Goal: Communication & Community: Ask a question

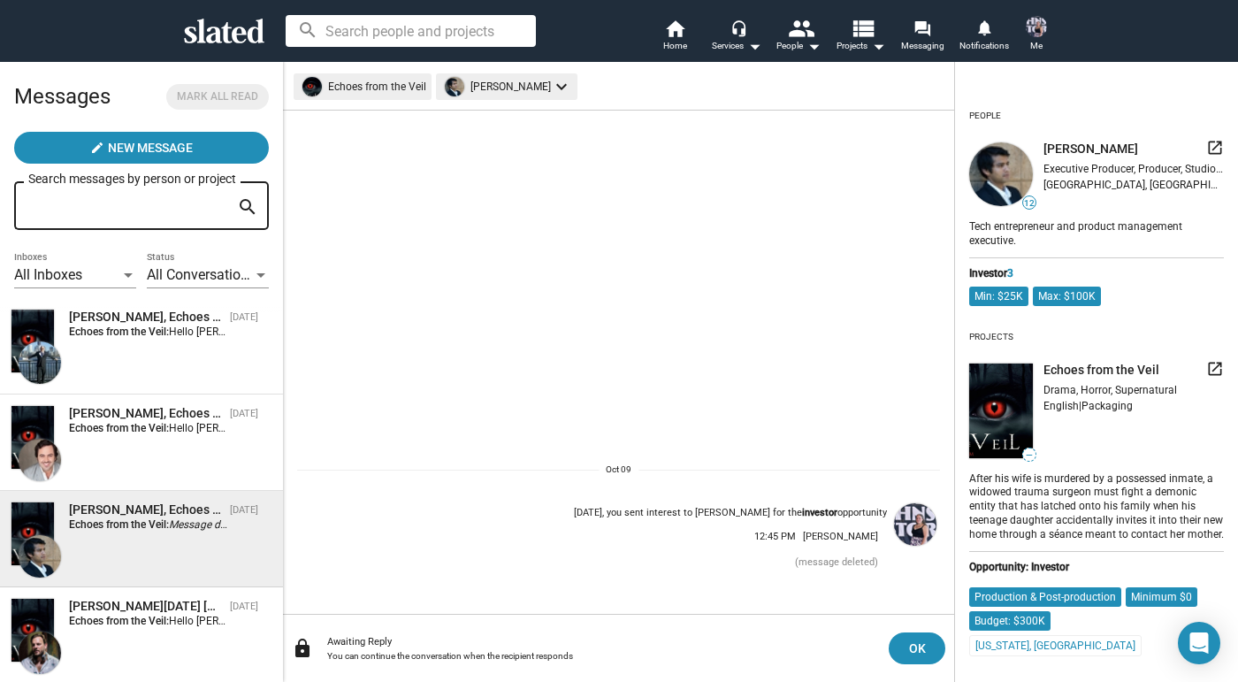
scroll to position [1170, 0]
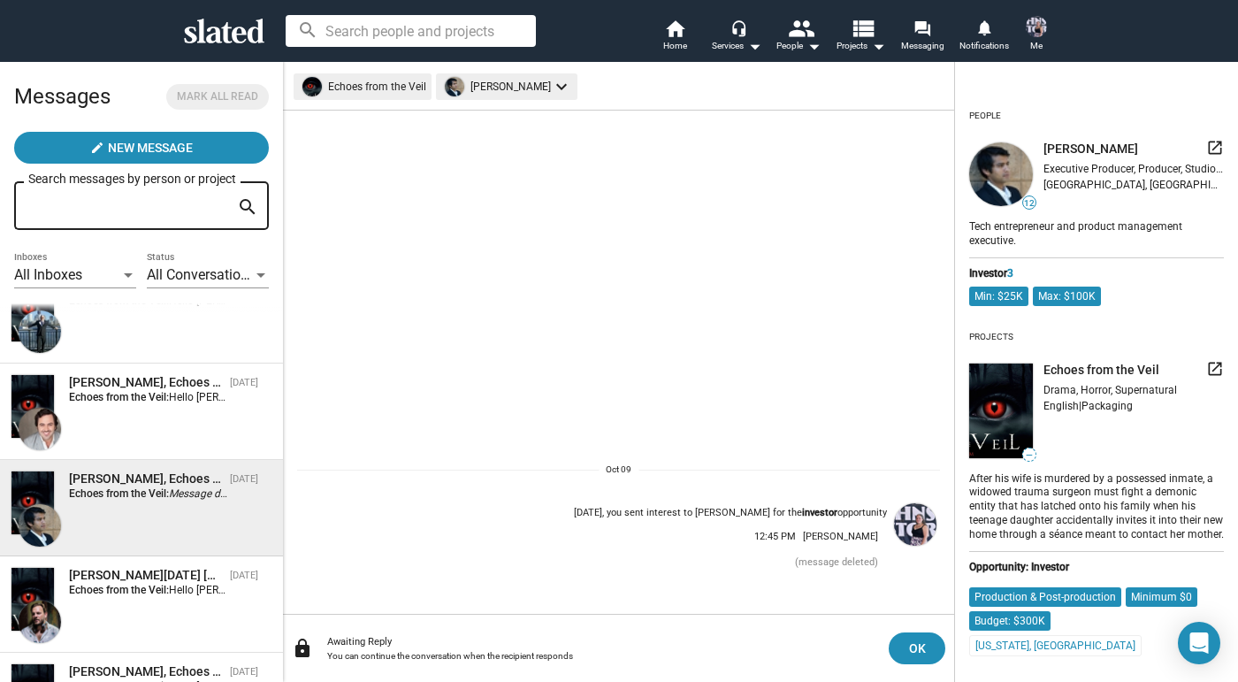
click at [157, 605] on div "Alan Nadal Piantini, Echoes from the Veil Oct 09 Echoes from the Veil: Hello Al…" at bounding box center [142, 604] width 262 height 75
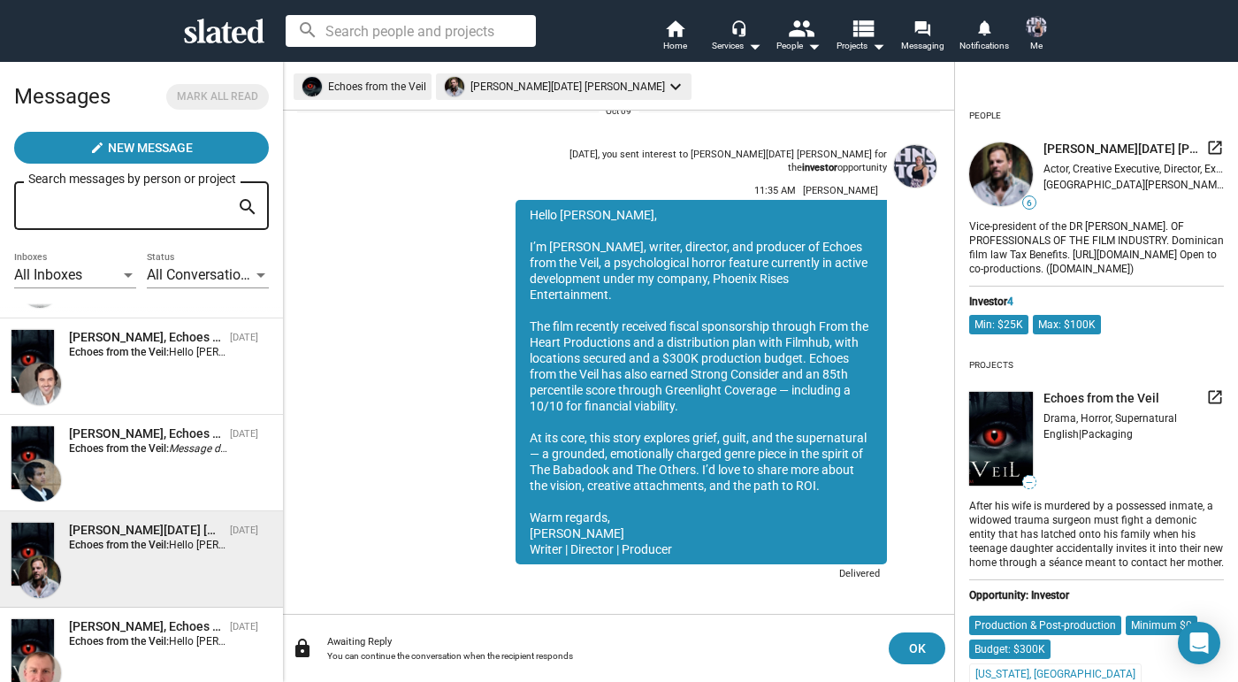
scroll to position [1234, 0]
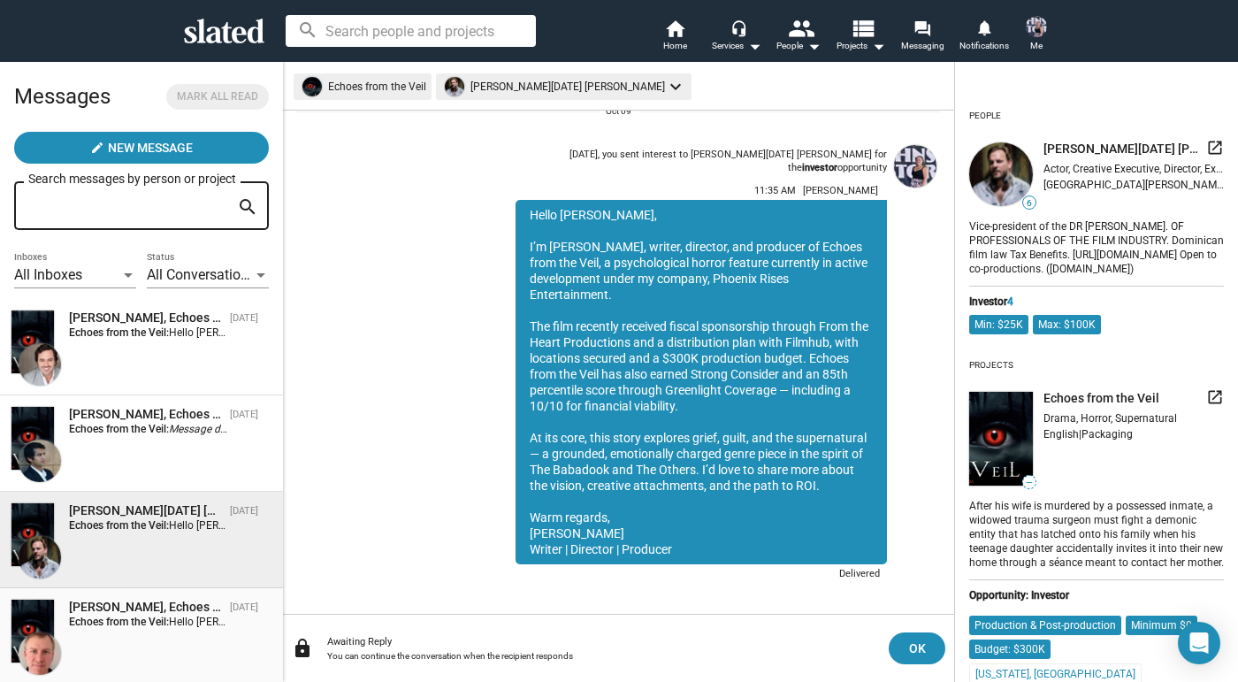
click at [157, 605] on div "James Schafer, Echoes from the Veil" at bounding box center [146, 606] width 154 height 17
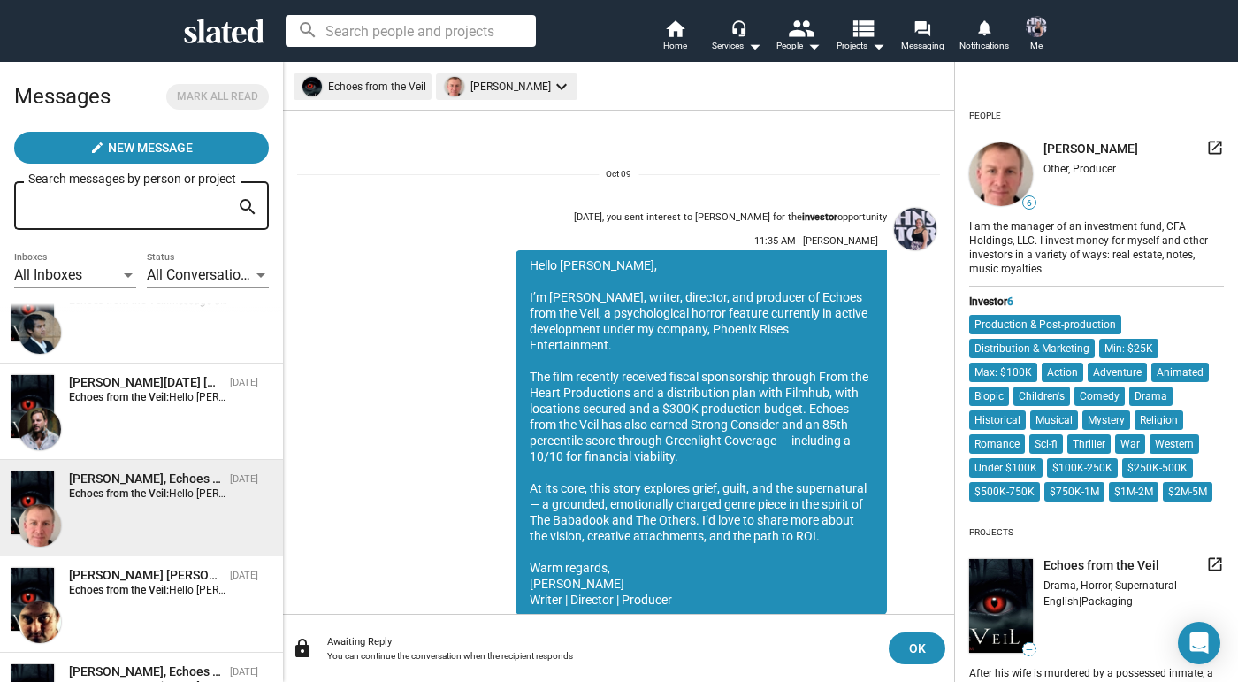
scroll to position [63, 0]
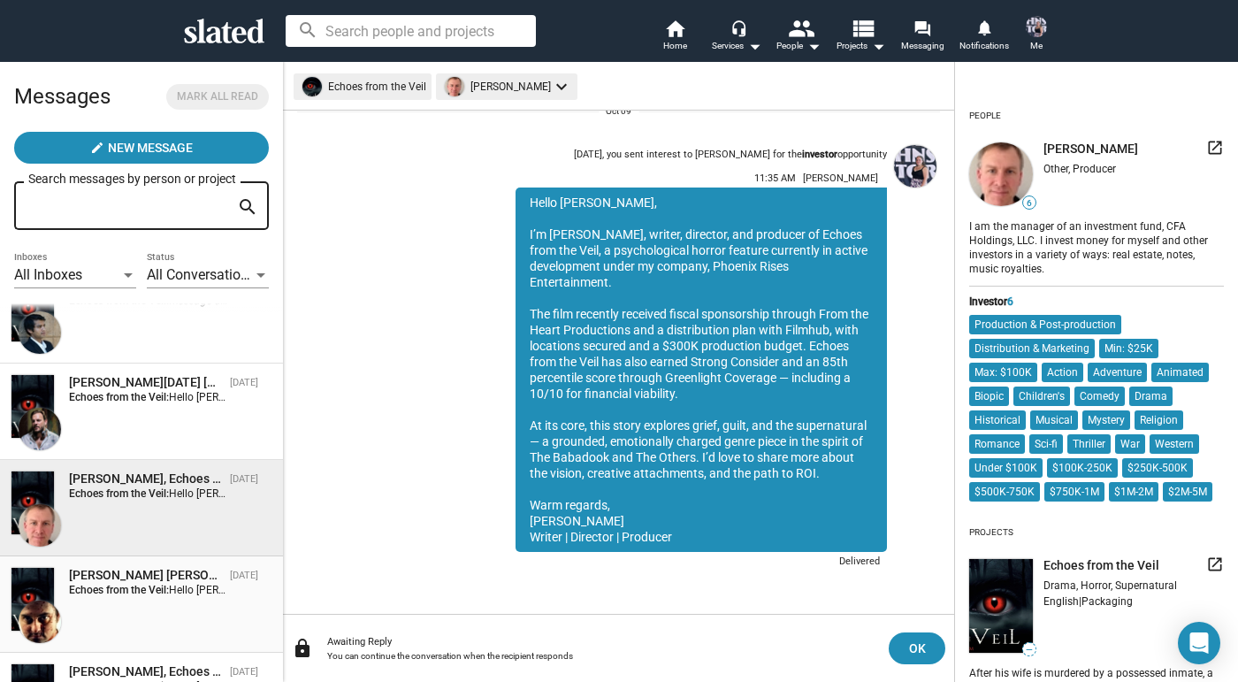
click at [155, 596] on strong "Echoes from the Veil:" at bounding box center [119, 589] width 100 height 12
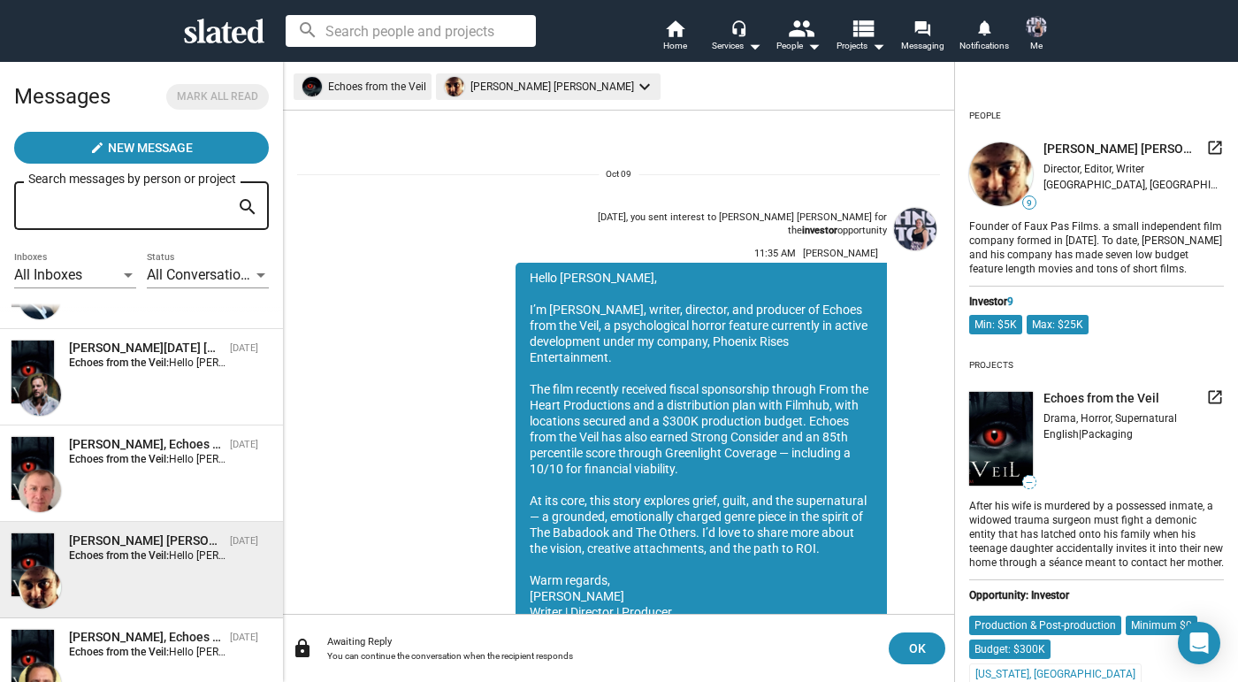
scroll to position [63, 0]
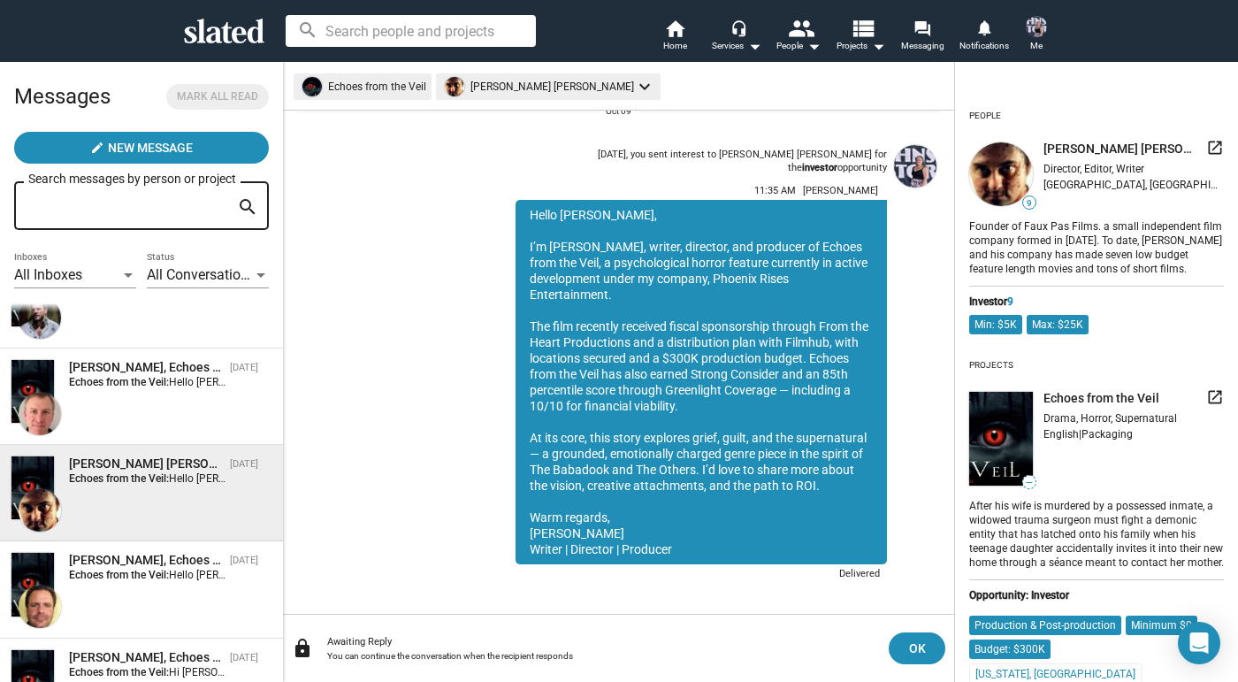
click at [155, 596] on div "Larry Nealy, Echoes from the Veil Oct 09 Echoes from the Veil: Hello Larry, I’m…" at bounding box center [142, 589] width 262 height 75
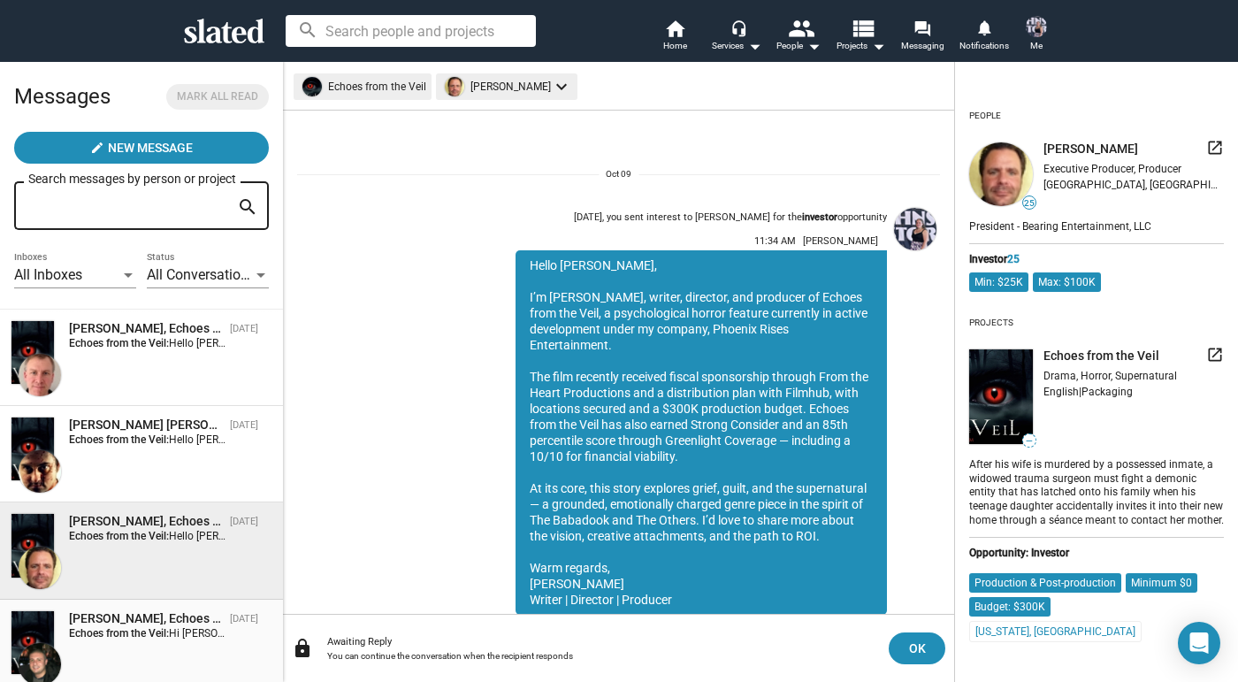
scroll to position [63, 0]
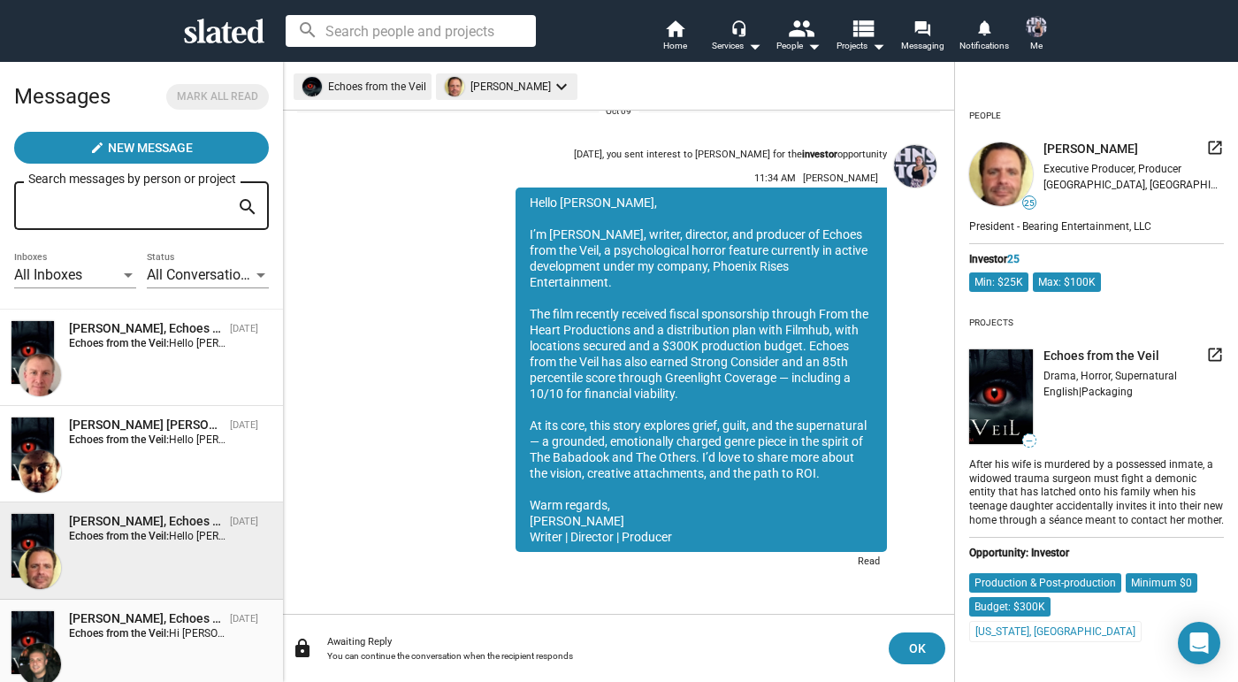
click at [160, 627] on strong "Echoes from the Veil:" at bounding box center [119, 633] width 100 height 12
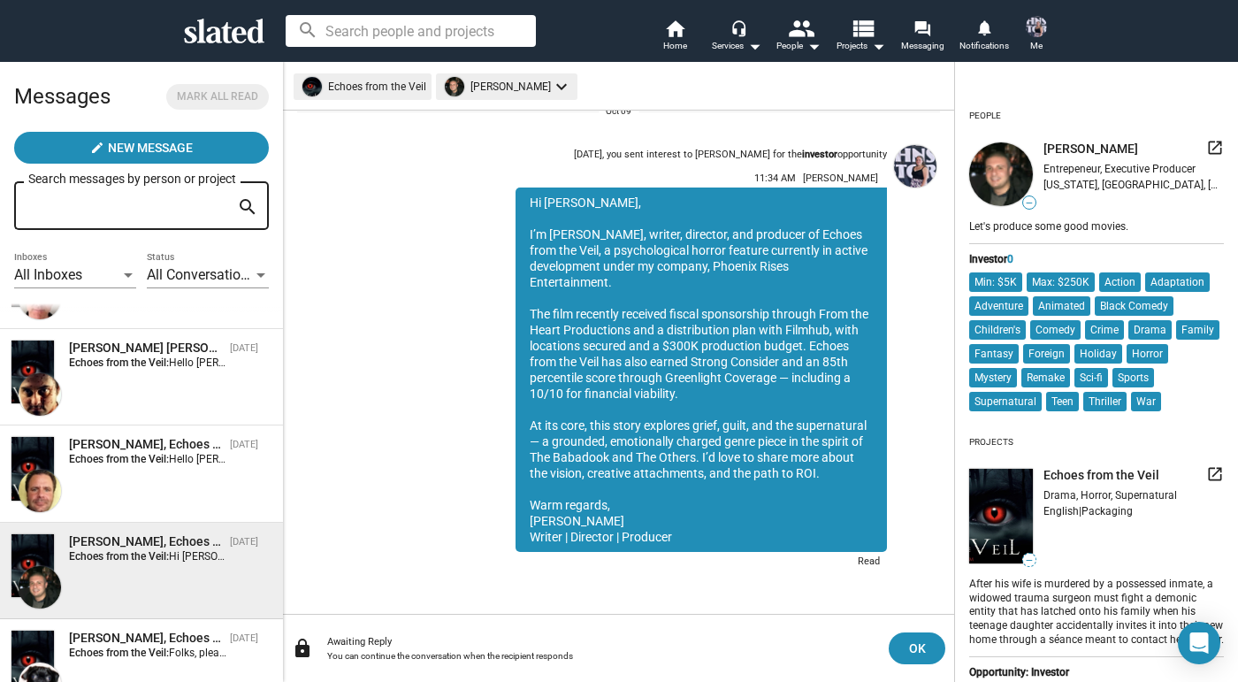
scroll to position [1619, 0]
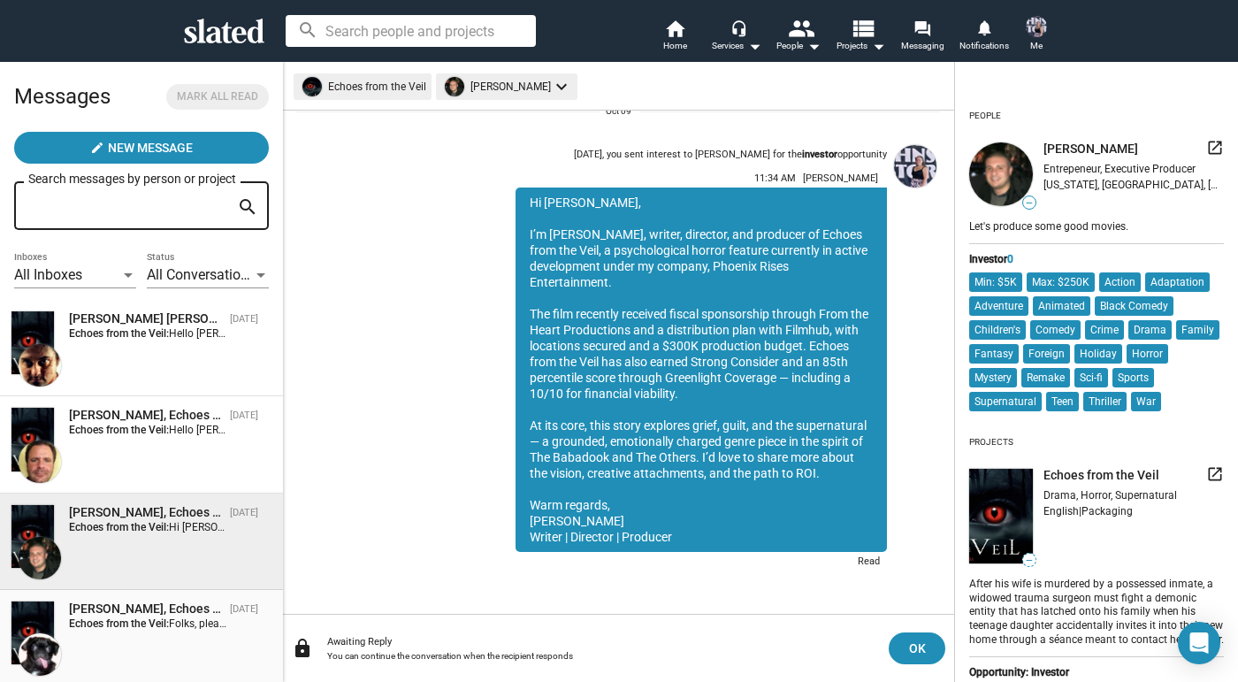
click at [195, 636] on div "Sharon Bruneau, Echoes from the Veil Oct 08 Echoes from the Veil: Folks, please…" at bounding box center [142, 637] width 262 height 75
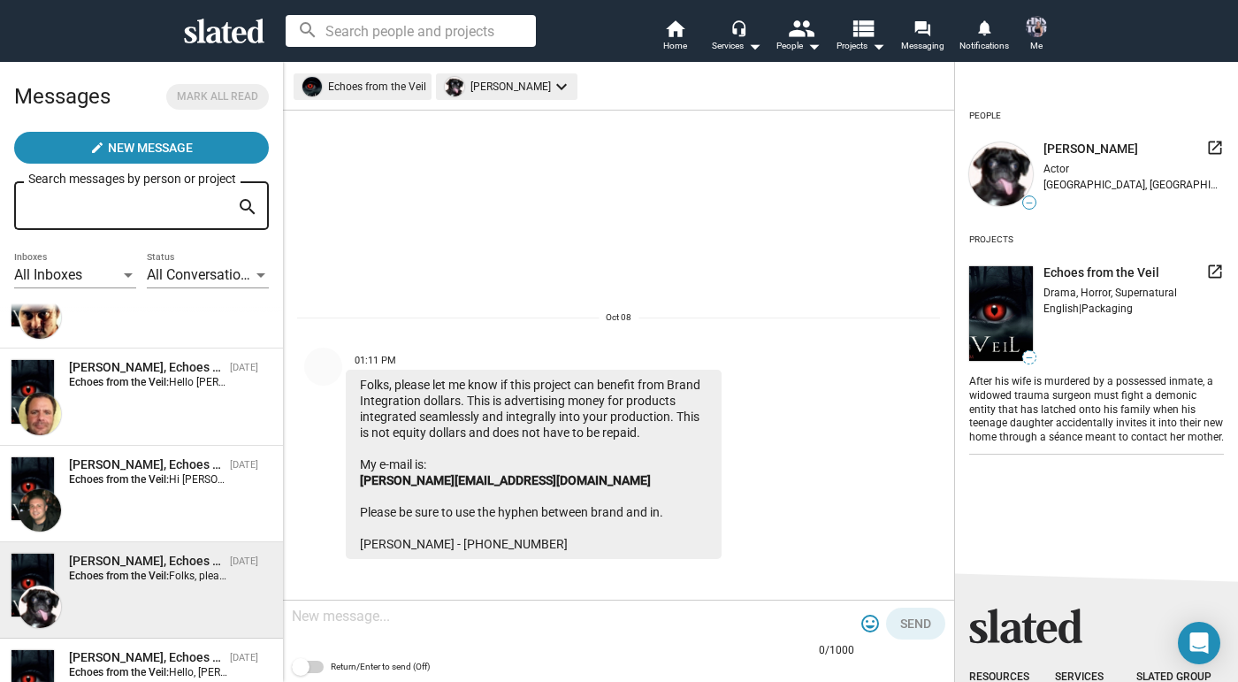
scroll to position [1728, 0]
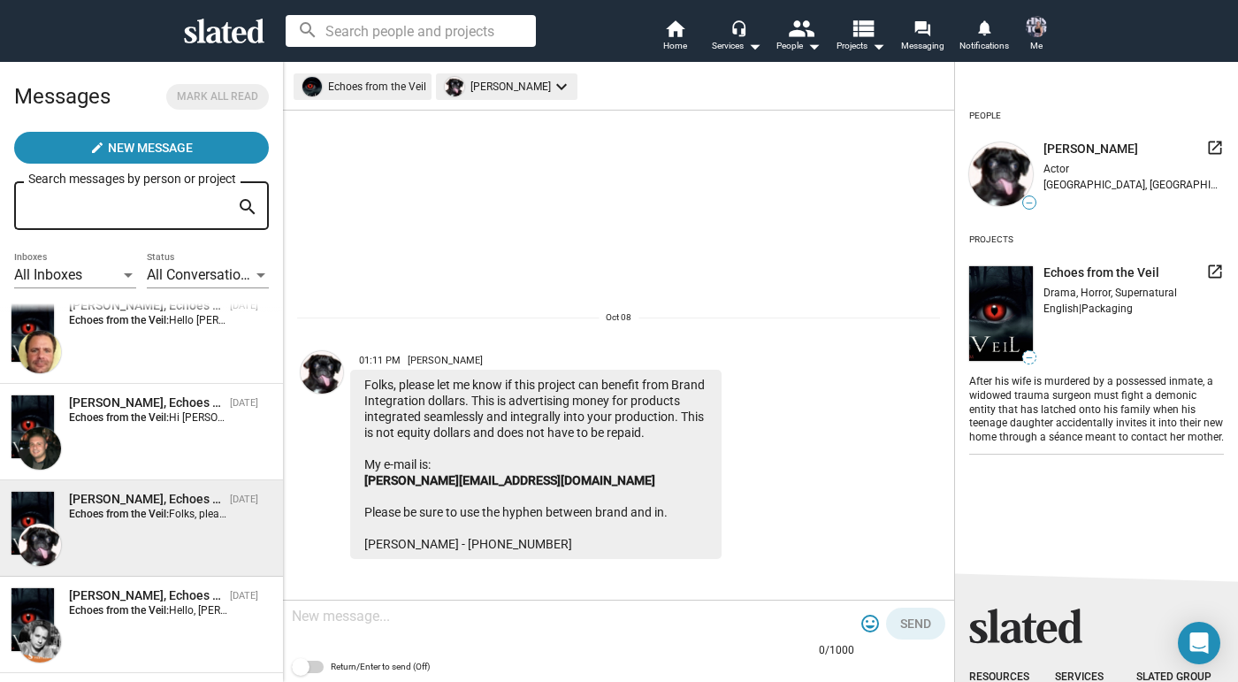
click at [195, 636] on div "Marco Allegri, Echoes from the Veil Oct 08 Echoes from the Veil: Hello, Marco, …" at bounding box center [142, 624] width 262 height 75
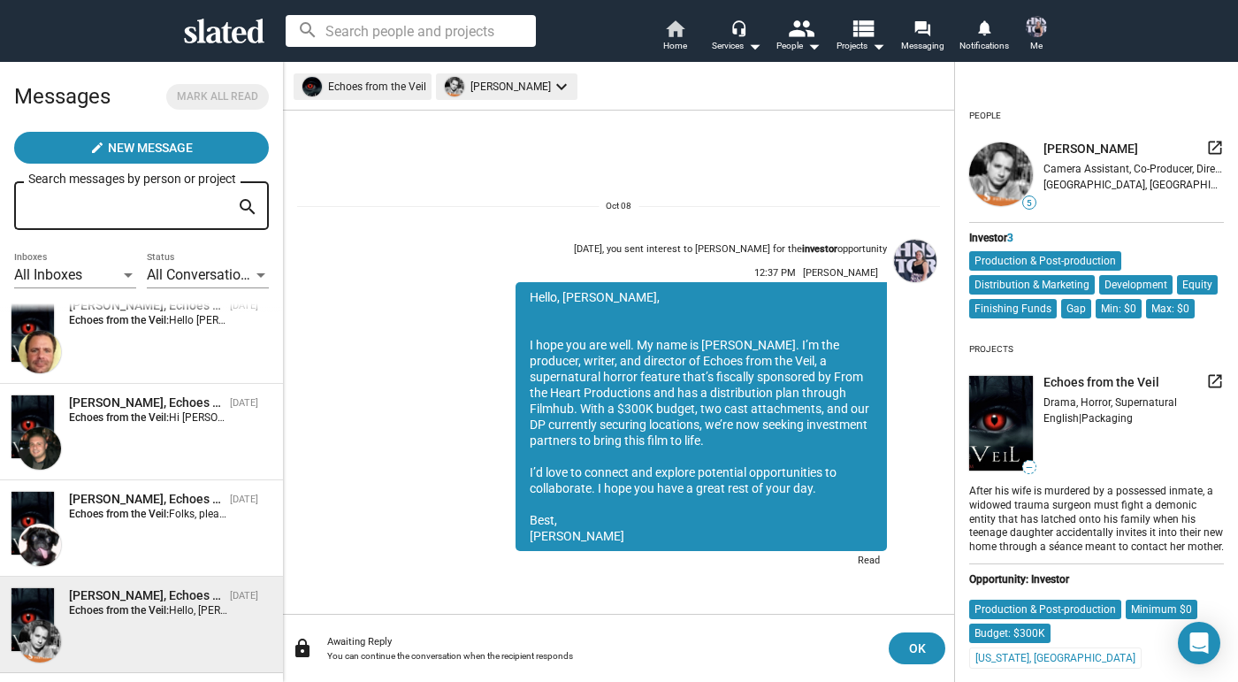
click at [667, 31] on mat-icon "home" at bounding box center [674, 28] width 21 height 21
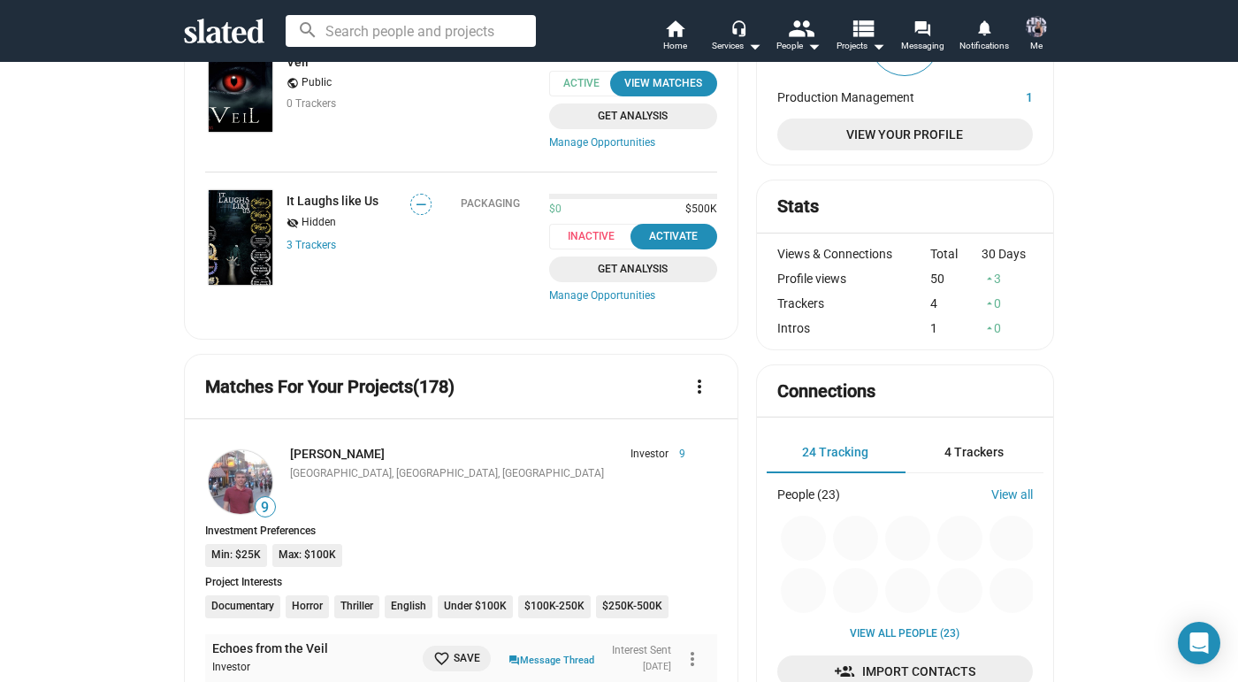
scroll to position [281, 0]
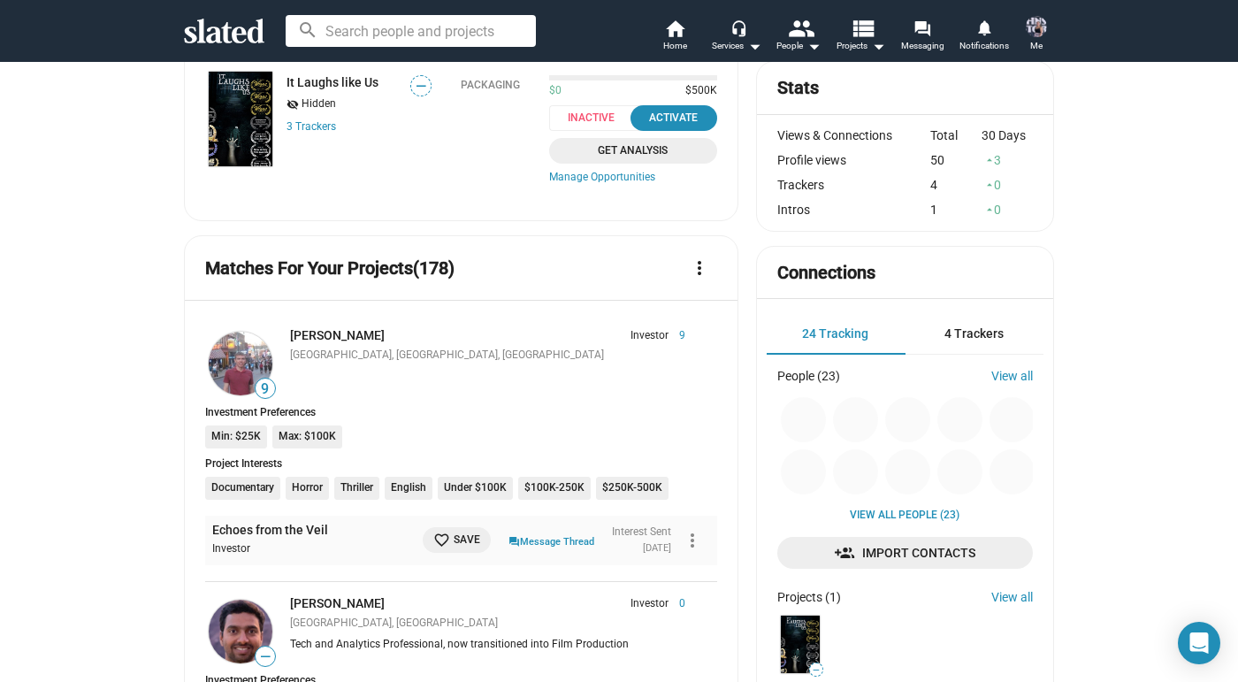
click at [984, 334] on span "4 Trackers" at bounding box center [973, 333] width 59 height 14
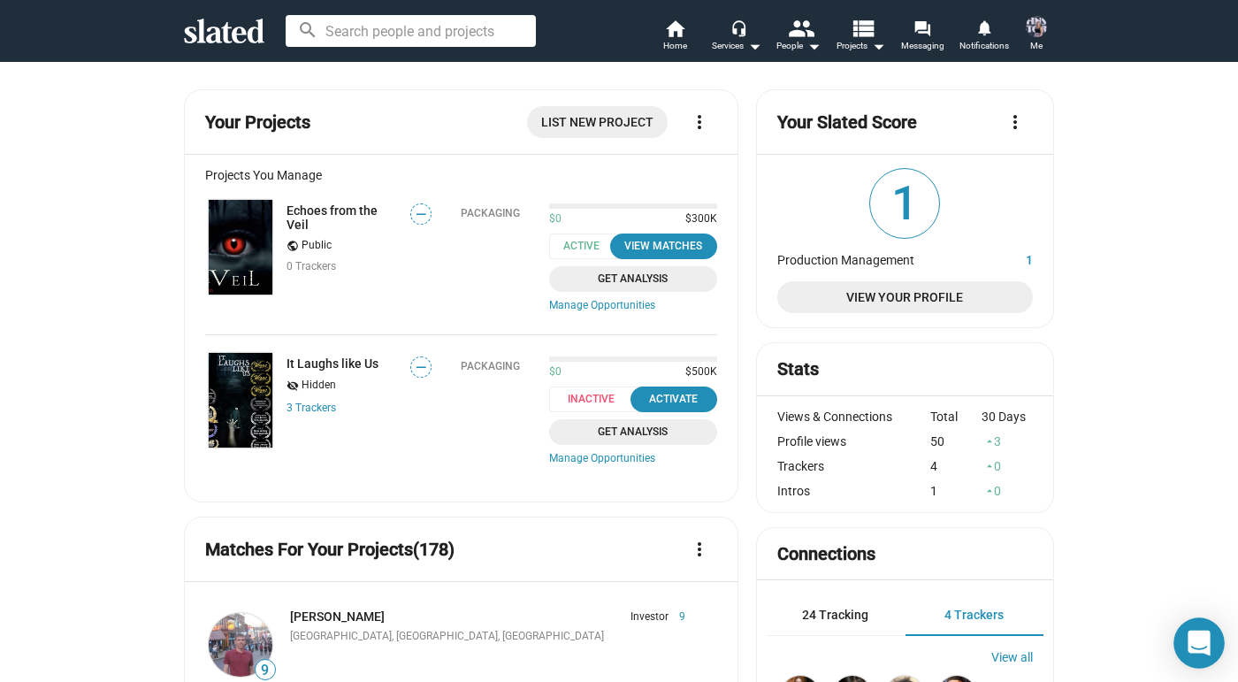
scroll to position [0, 0]
click at [1193, 638] on icon "Open Intercom Messenger" at bounding box center [1198, 643] width 22 height 26
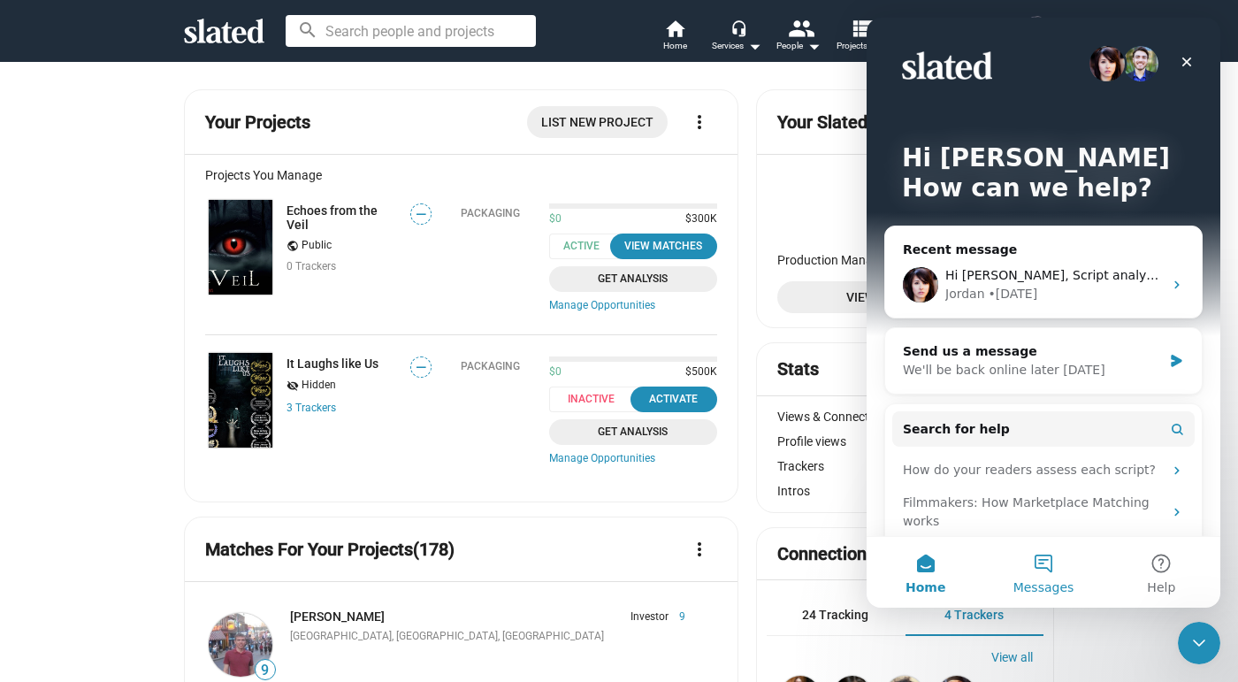
click at [1039, 576] on button "Messages" at bounding box center [1043, 572] width 118 height 71
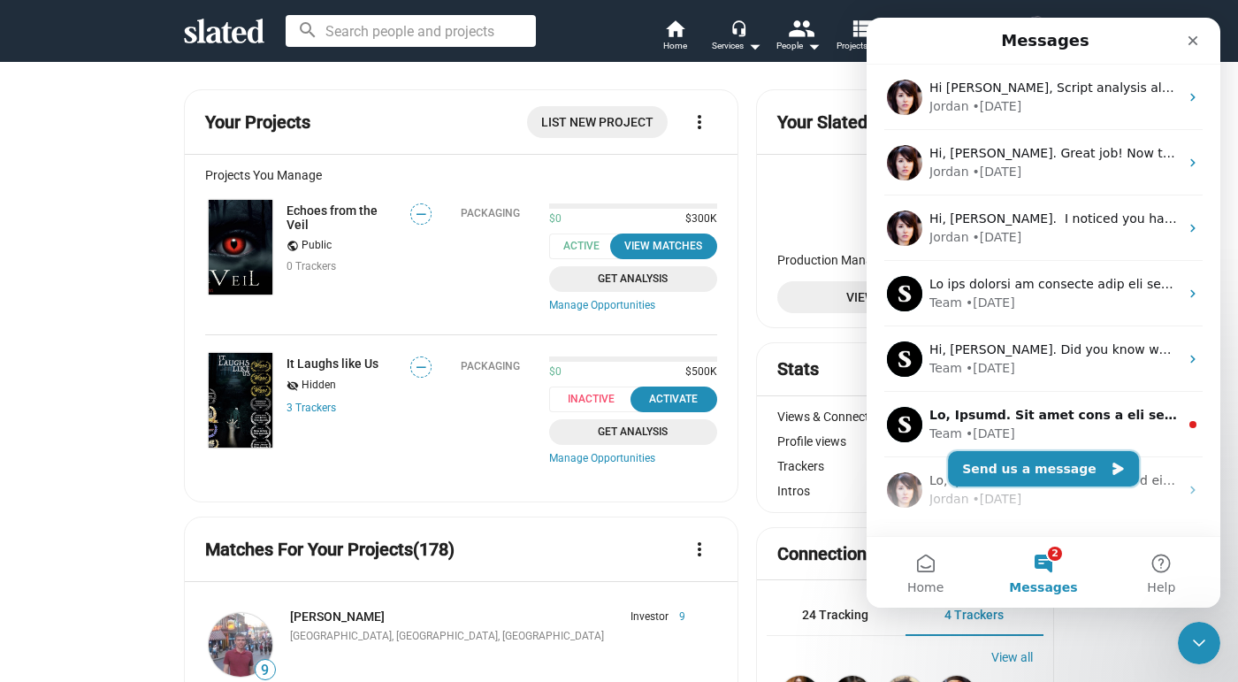
click at [1021, 469] on button "Send us a message" at bounding box center [1043, 468] width 191 height 35
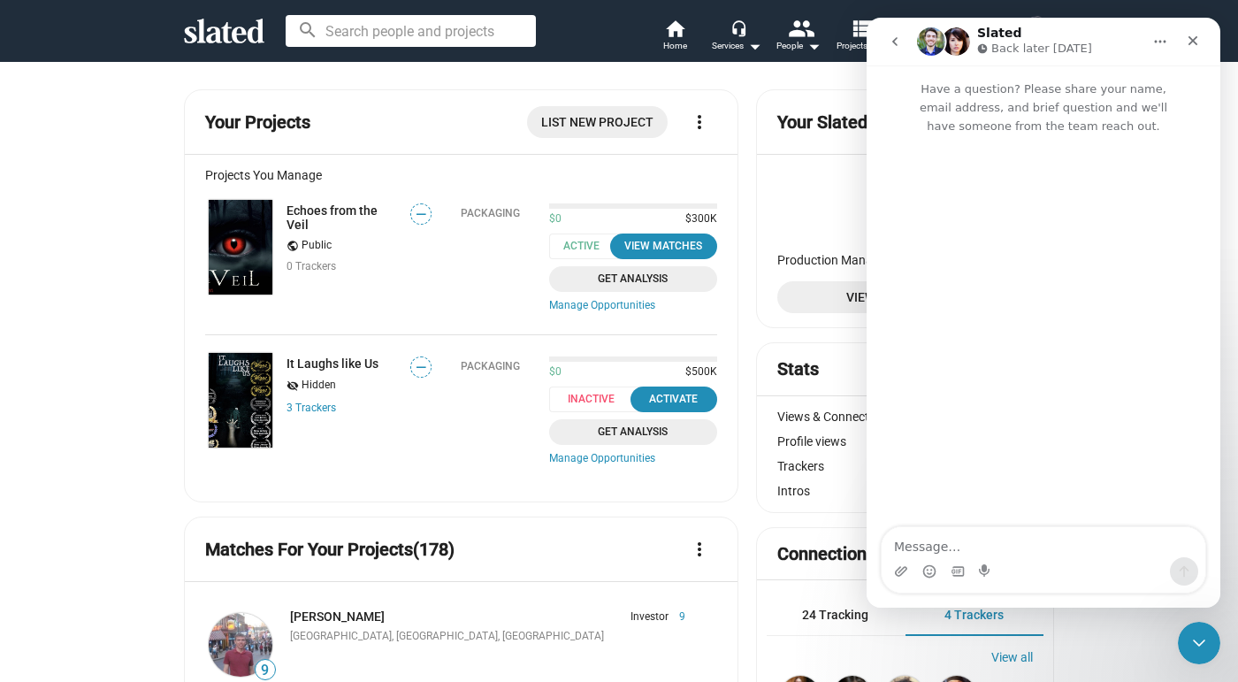
click at [1001, 535] on textarea "Message…" at bounding box center [1043, 542] width 324 height 30
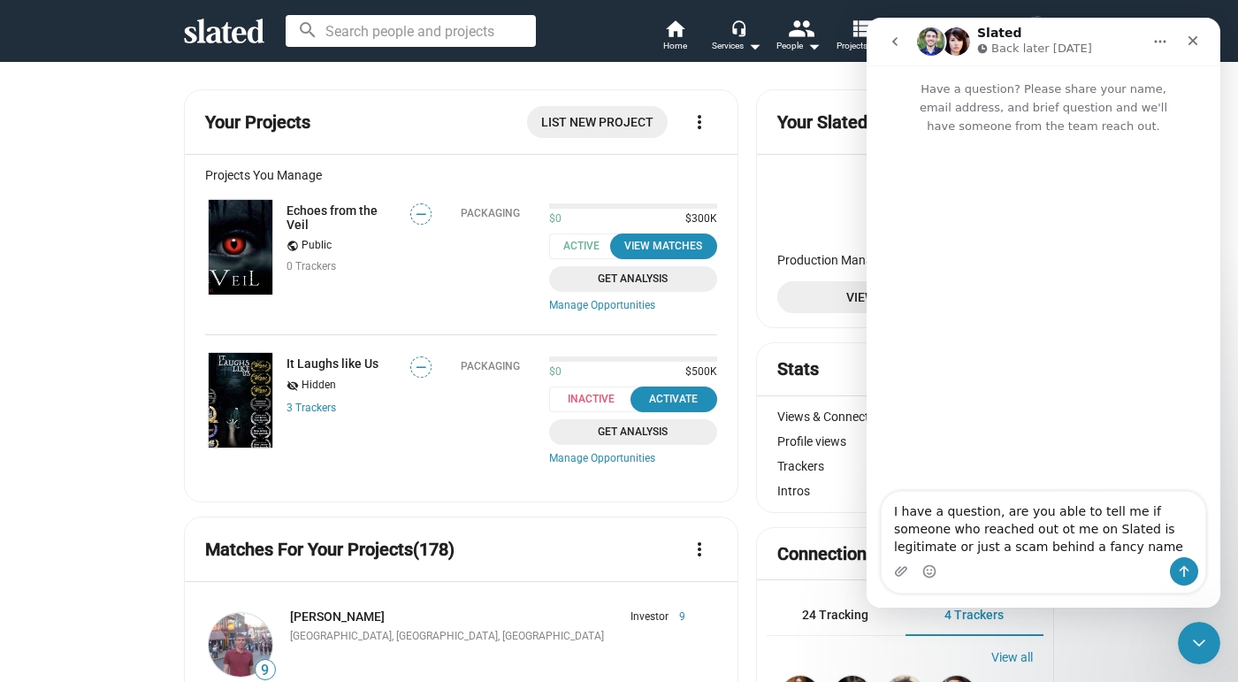
type textarea "I have a question, are you able to tell me if someone who reached out ot me on …"
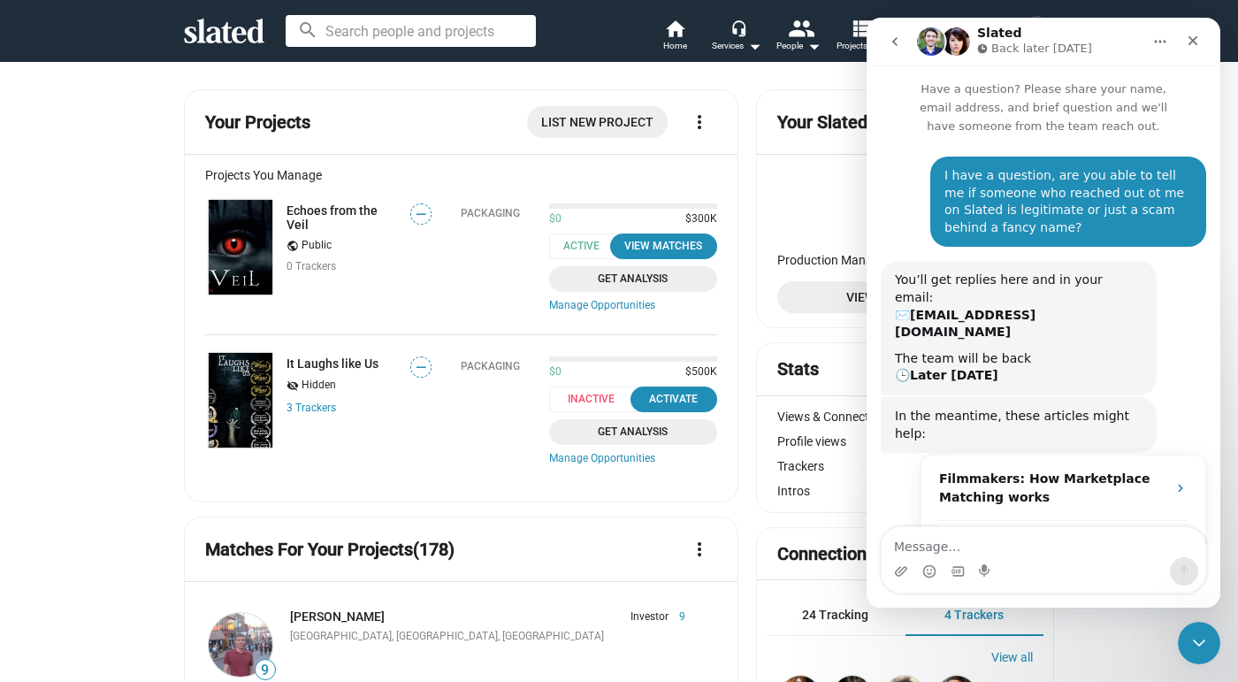
scroll to position [162, 0]
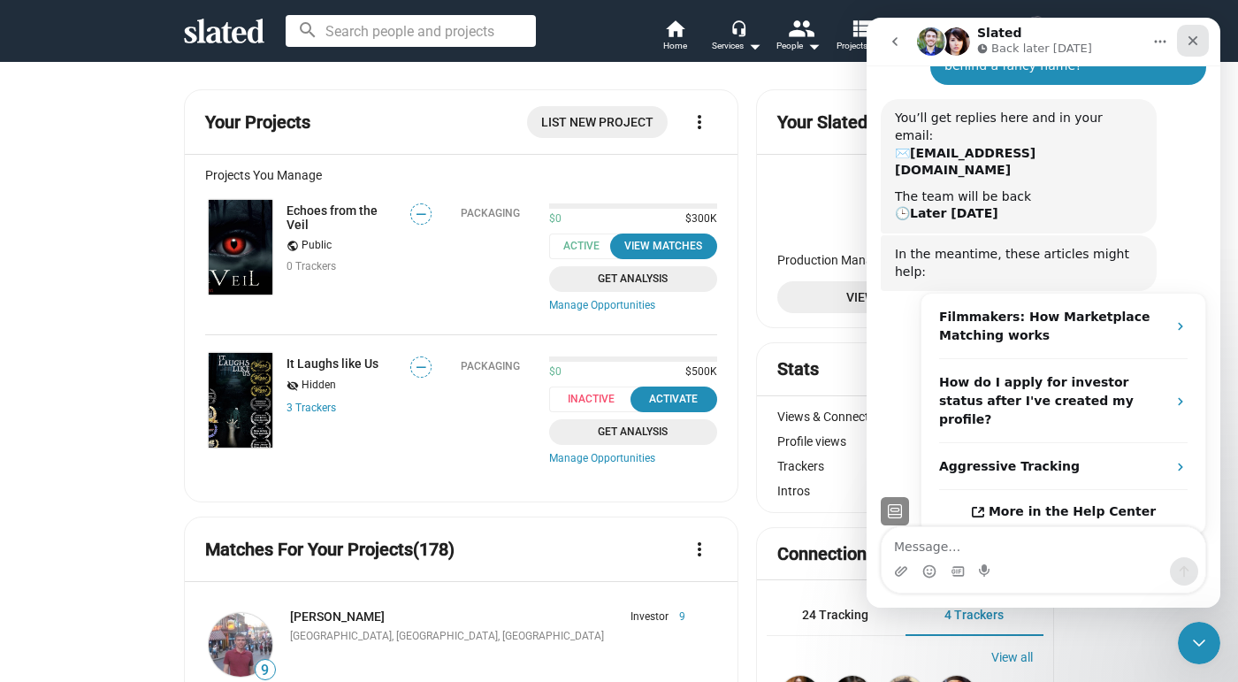
click at [1190, 46] on icon "Close" at bounding box center [1192, 41] width 14 height 14
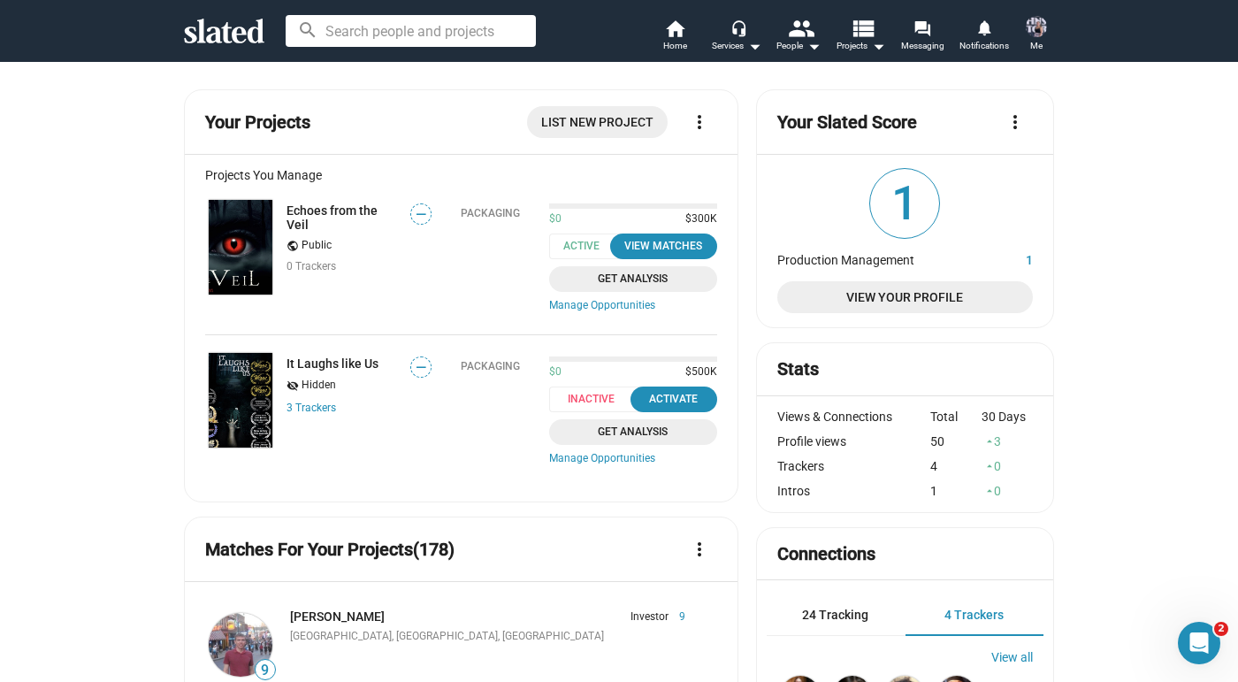
scroll to position [0, 0]
